Goal: Task Accomplishment & Management: Use online tool/utility

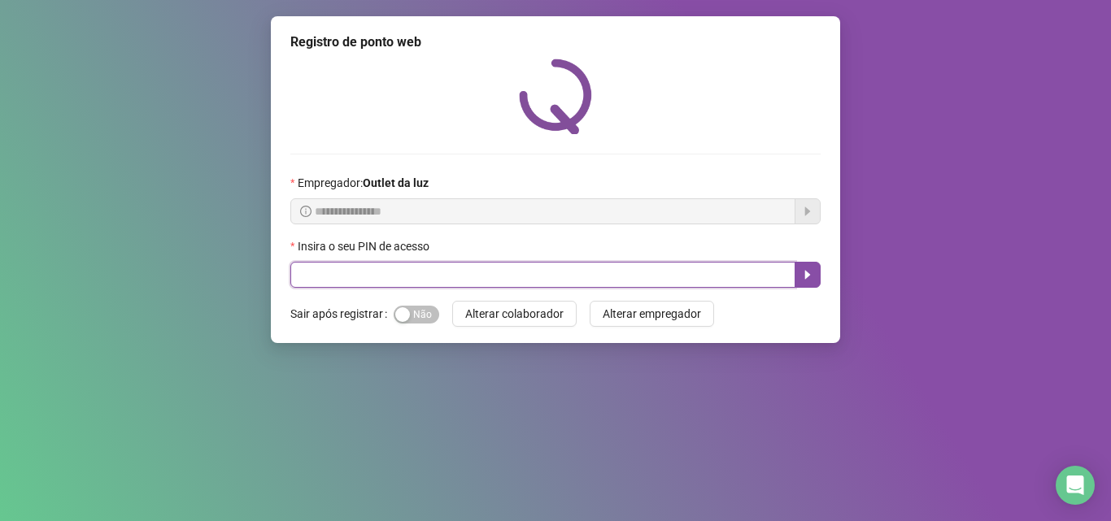
click at [380, 273] on input "text" at bounding box center [542, 275] width 505 height 26
type input "*****"
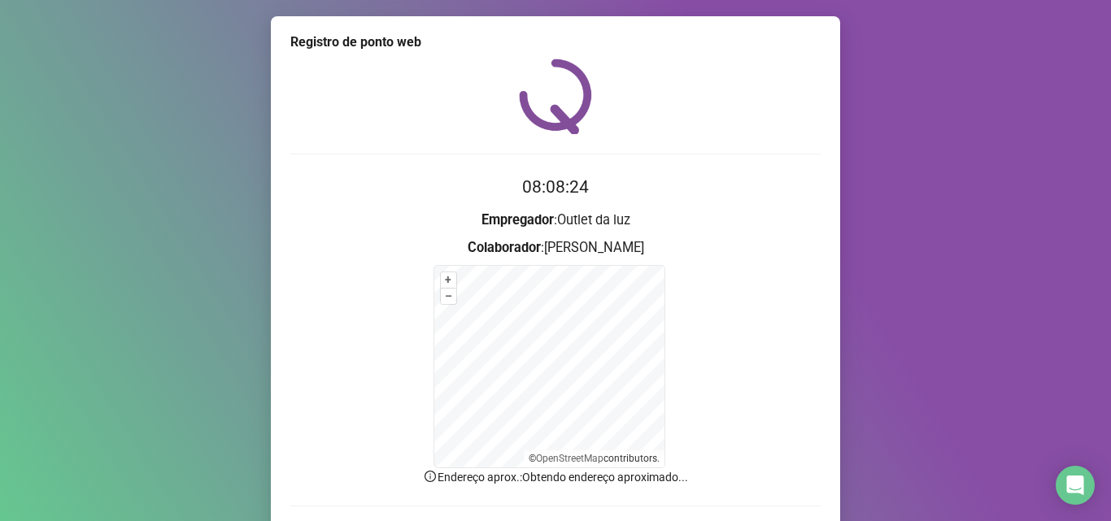
scroll to position [109, 0]
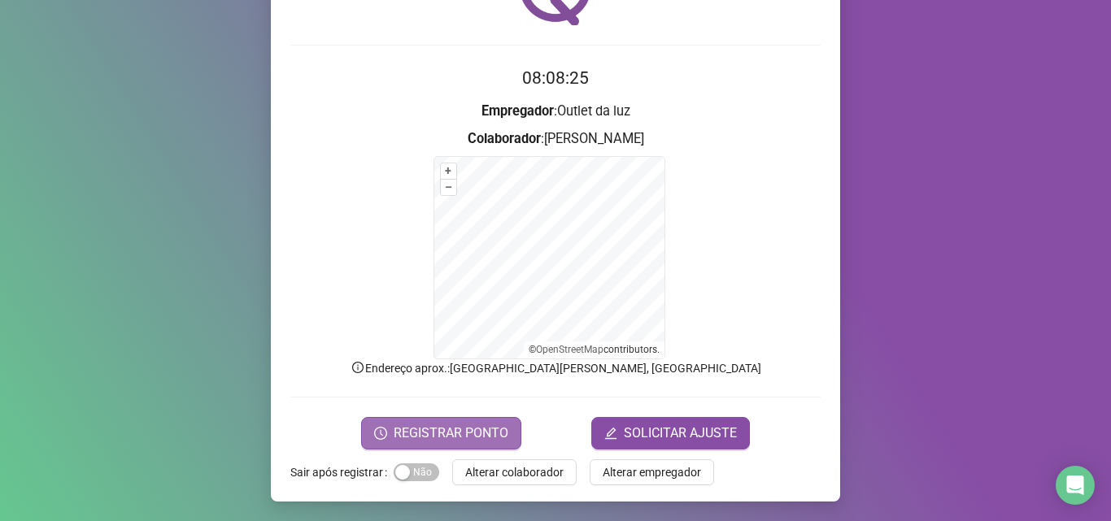
click at [455, 428] on span "REGISTRAR PONTO" at bounding box center [451, 434] width 115 height 20
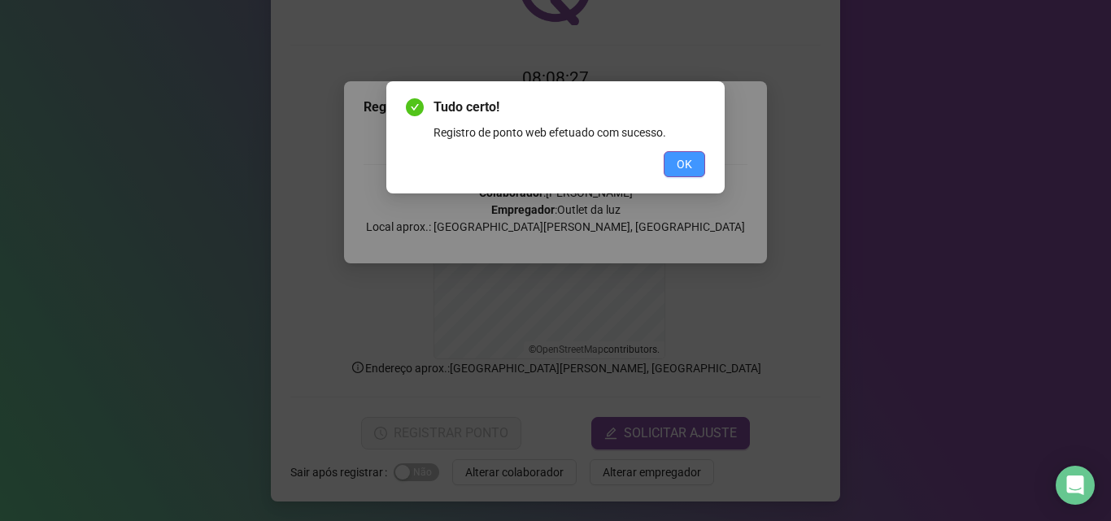
click at [678, 171] on span "OK" at bounding box center [684, 164] width 15 height 18
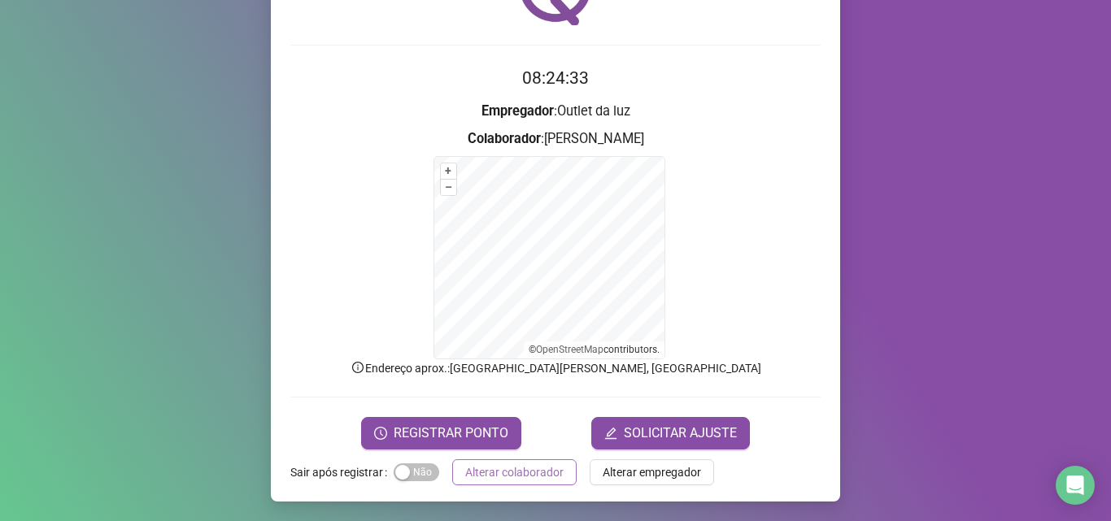
click at [516, 475] on span "Alterar colaborador" at bounding box center [514, 473] width 98 height 18
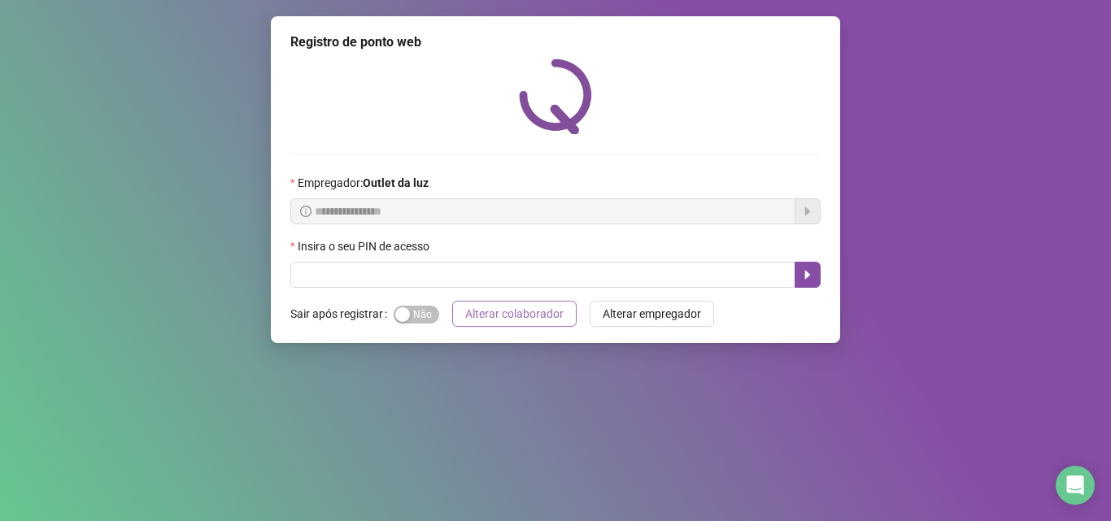
scroll to position [0, 0]
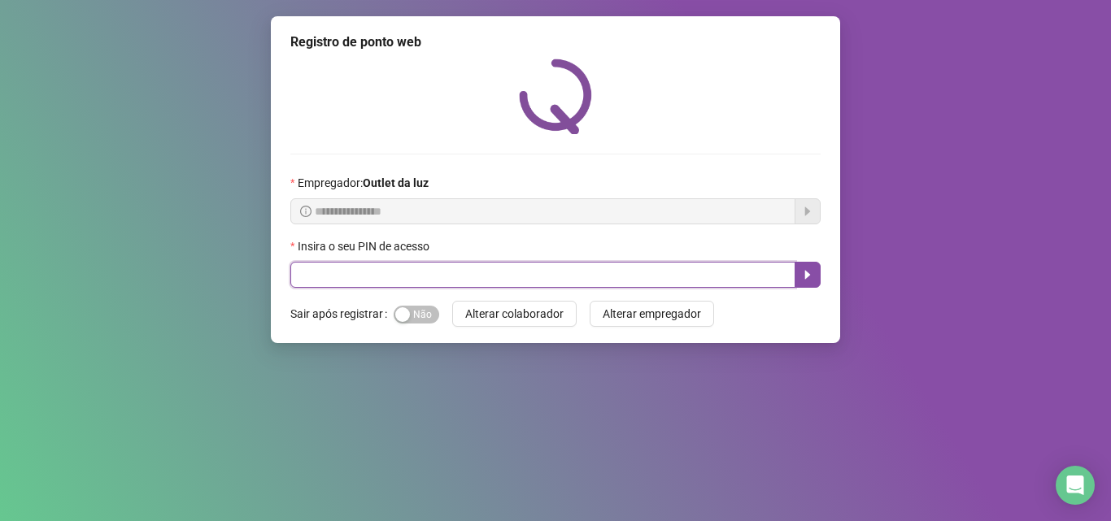
click at [434, 271] on input "text" at bounding box center [542, 275] width 505 height 26
type input "*****"
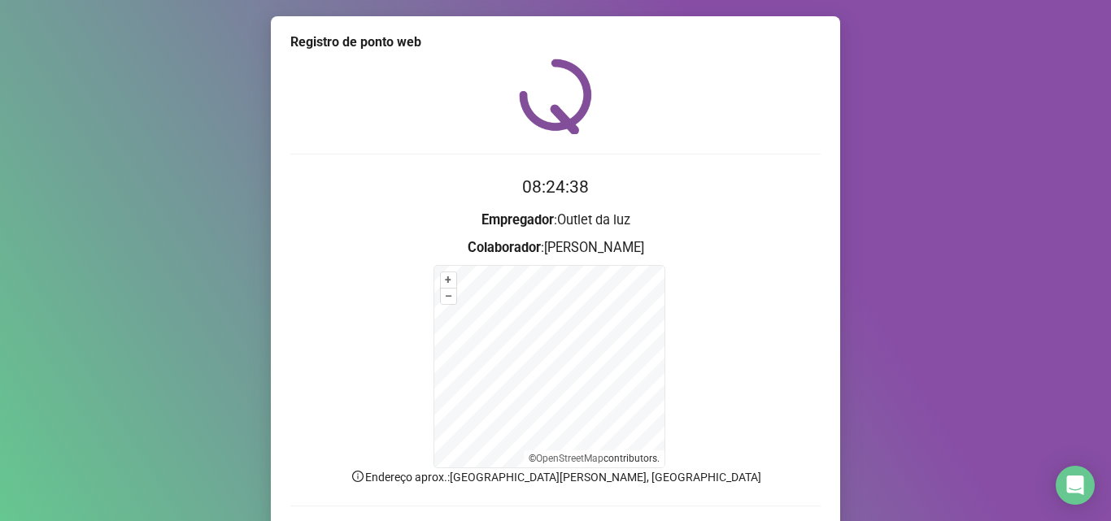
scroll to position [81, 0]
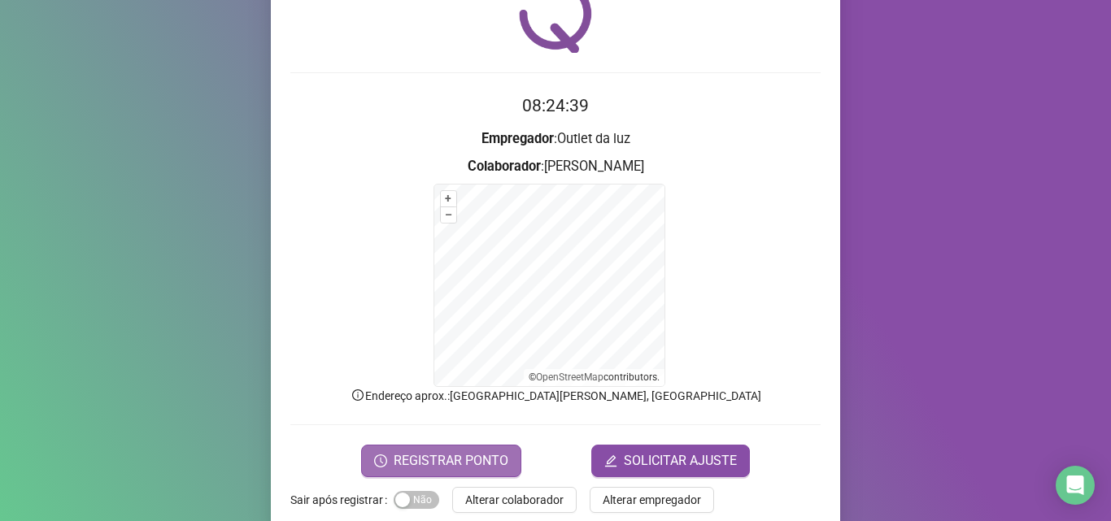
click at [471, 466] on span "REGISTRAR PONTO" at bounding box center [451, 461] width 115 height 20
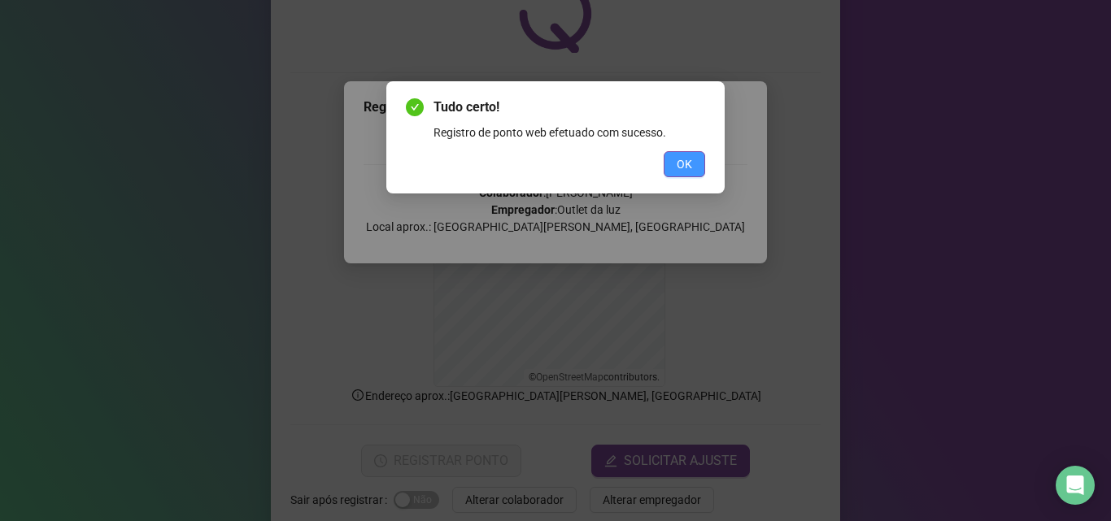
click at [670, 160] on button "OK" at bounding box center [684, 164] width 41 height 26
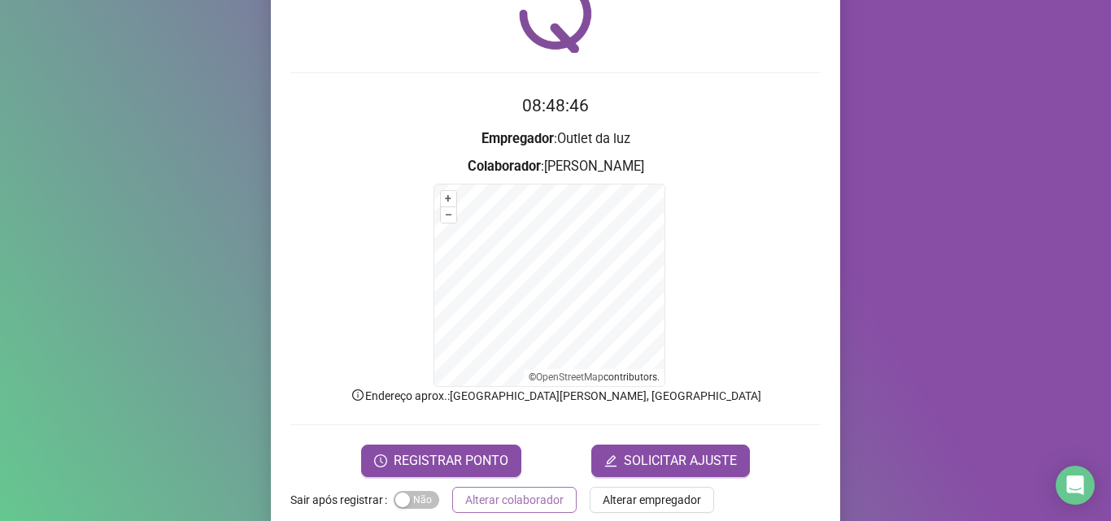
click at [485, 493] on span "Alterar colaborador" at bounding box center [514, 500] width 98 height 18
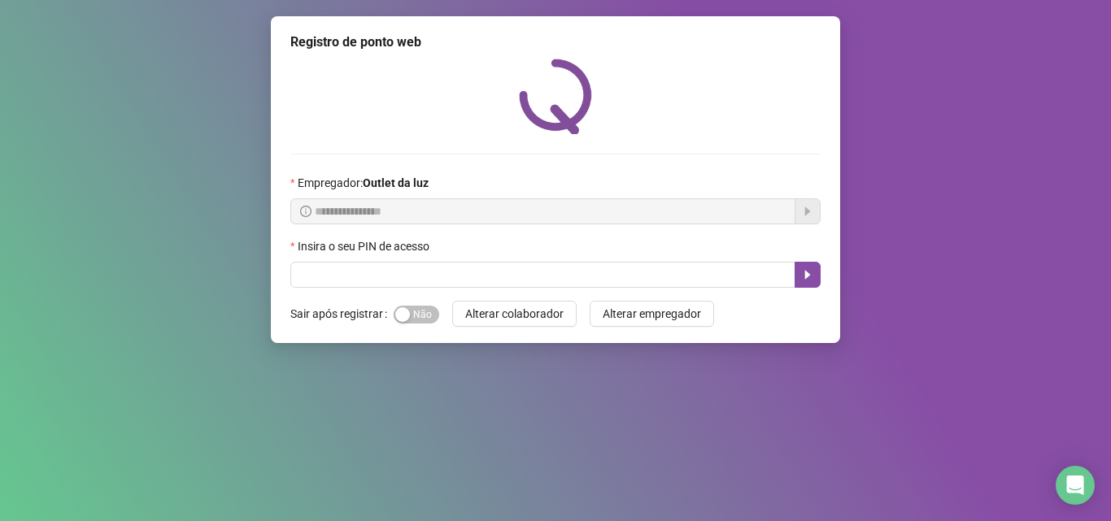
scroll to position [0, 0]
click at [403, 307] on div "button" at bounding box center [402, 314] width 15 height 15
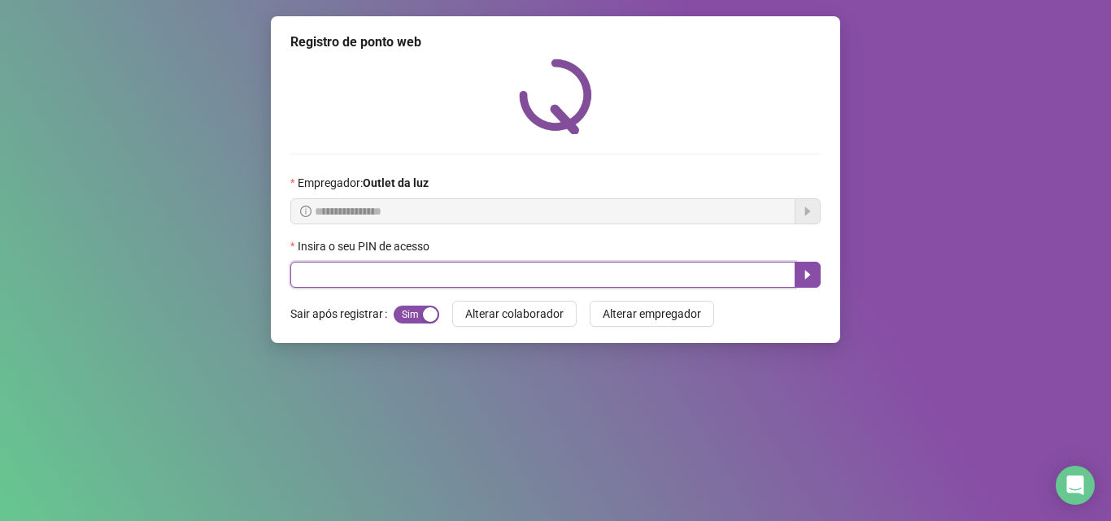
click at [429, 266] on input "text" at bounding box center [542, 275] width 505 height 26
type input "****"
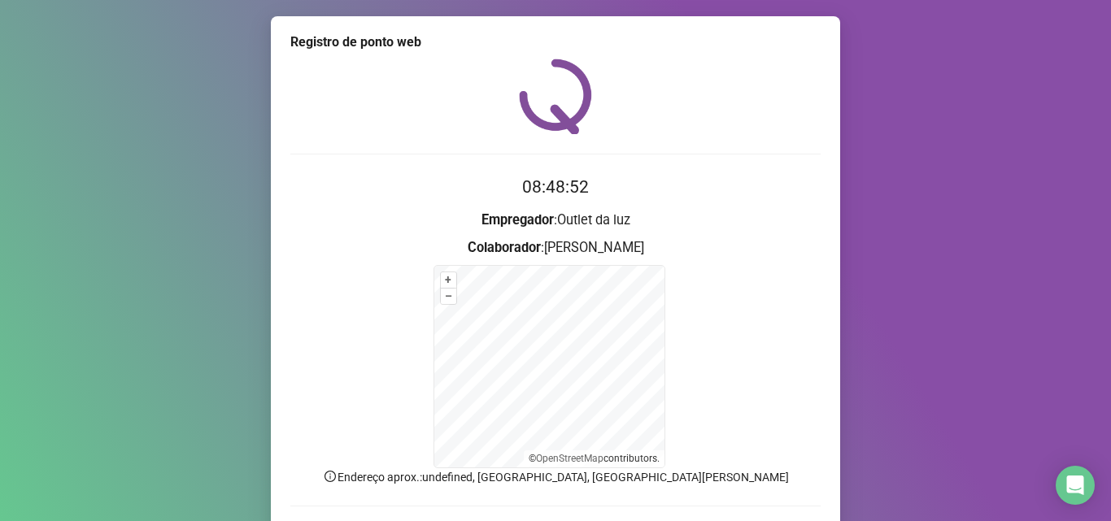
scroll to position [109, 0]
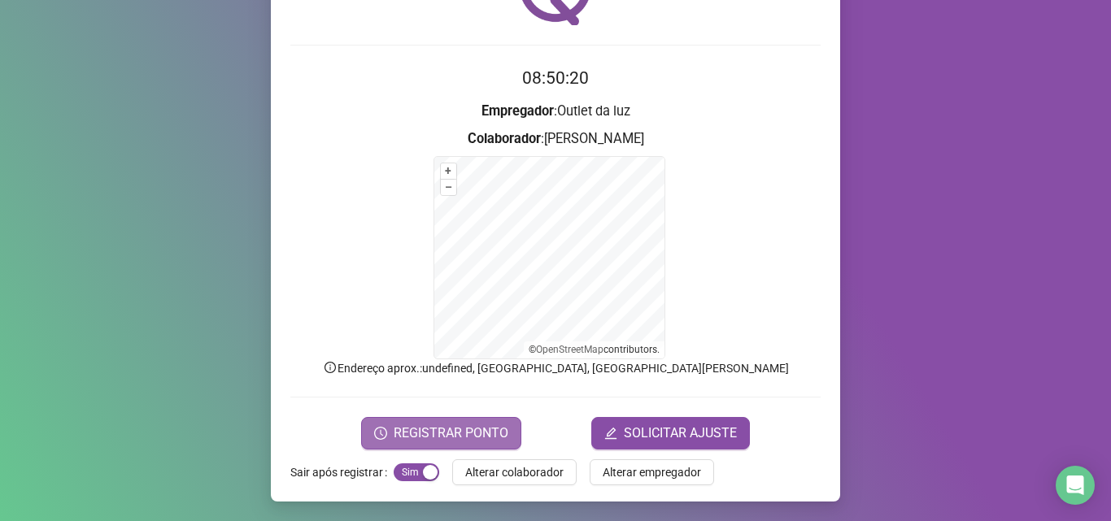
click at [391, 417] on button "REGISTRAR PONTO" at bounding box center [441, 433] width 160 height 33
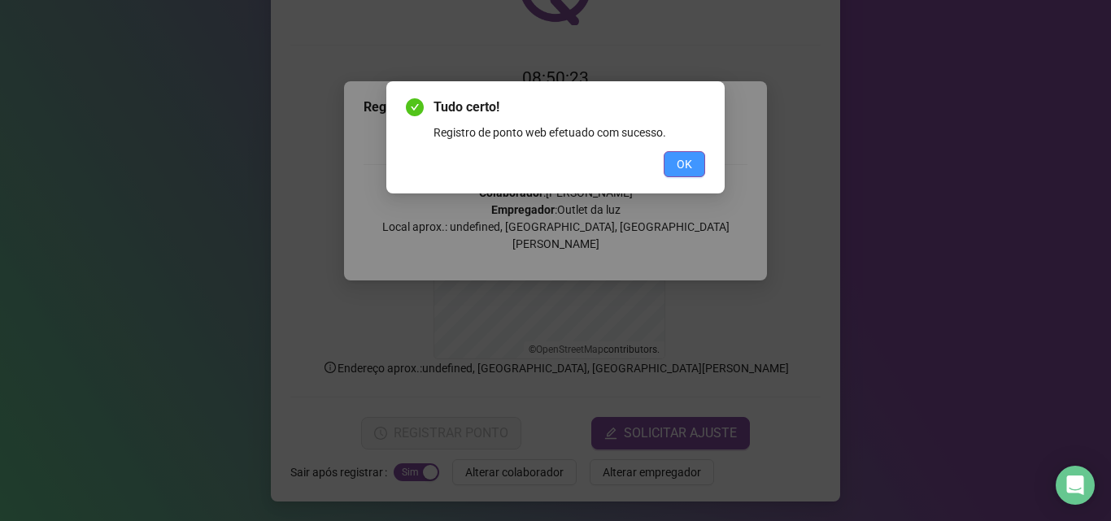
click at [687, 176] on button "OK" at bounding box center [684, 164] width 41 height 26
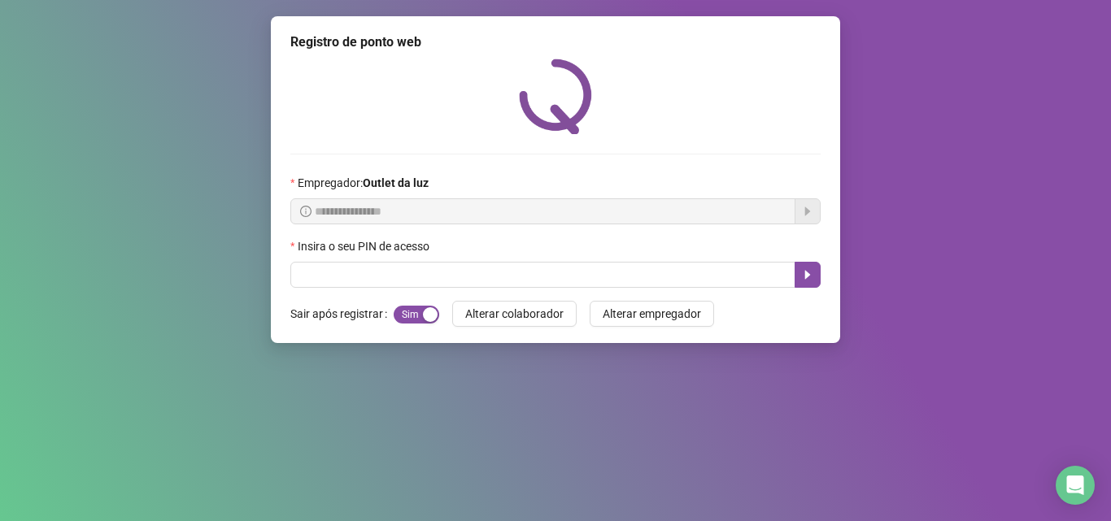
scroll to position [0, 0]
